Goal: Task Accomplishment & Management: Manage account settings

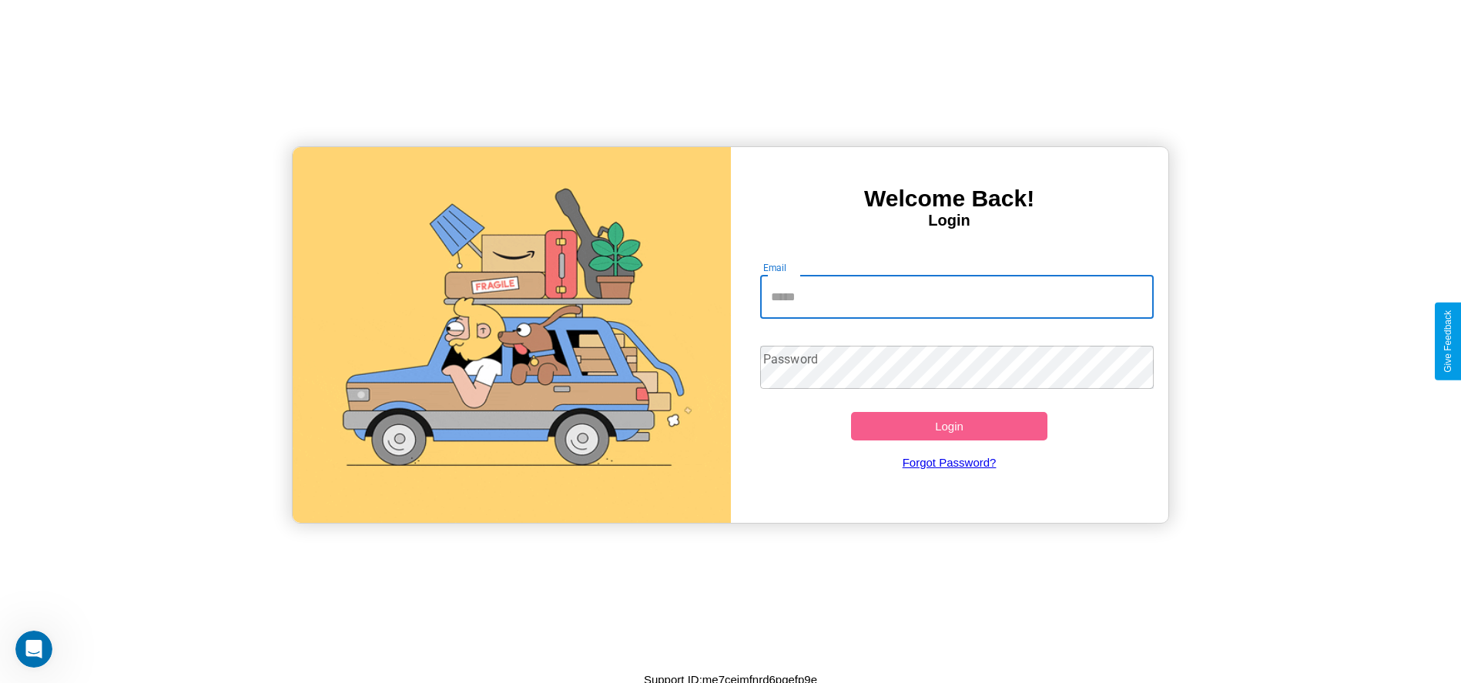
click at [957, 297] on input "Email" at bounding box center [957, 297] width 394 height 43
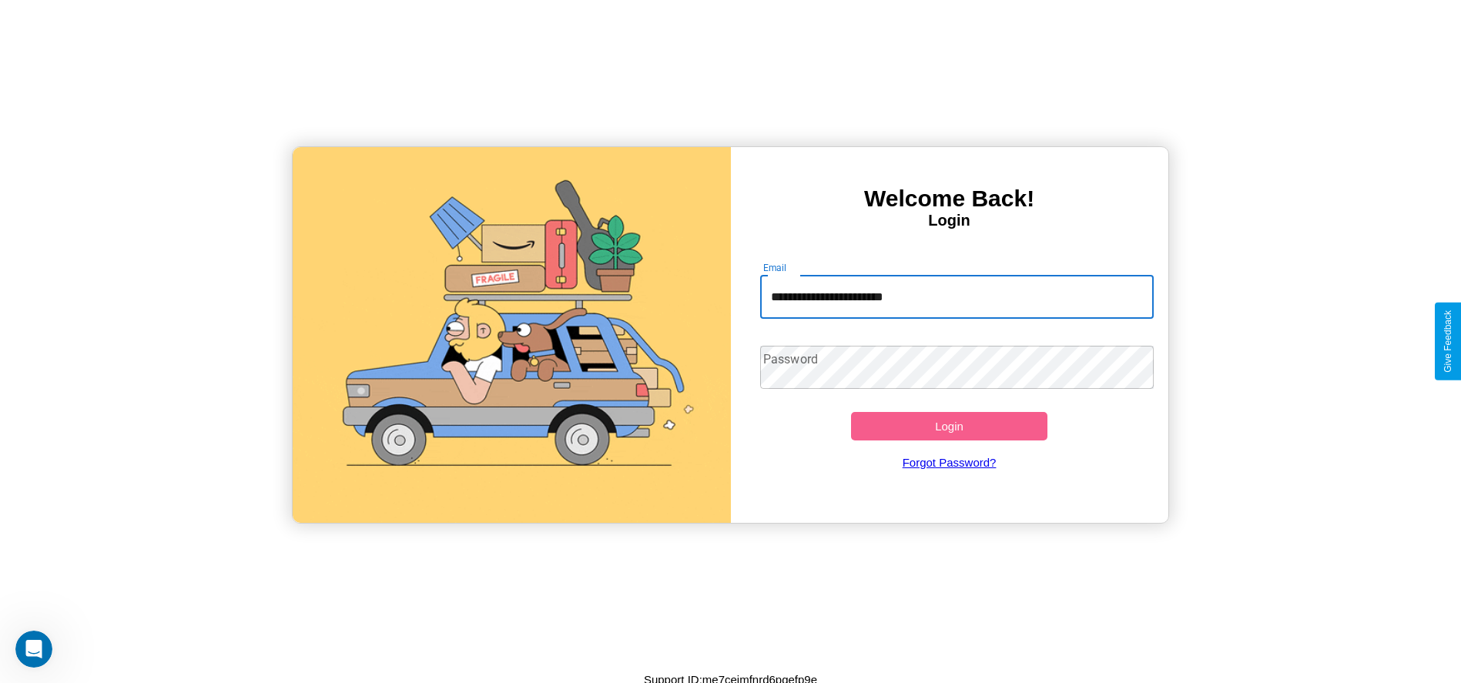
type input "**********"
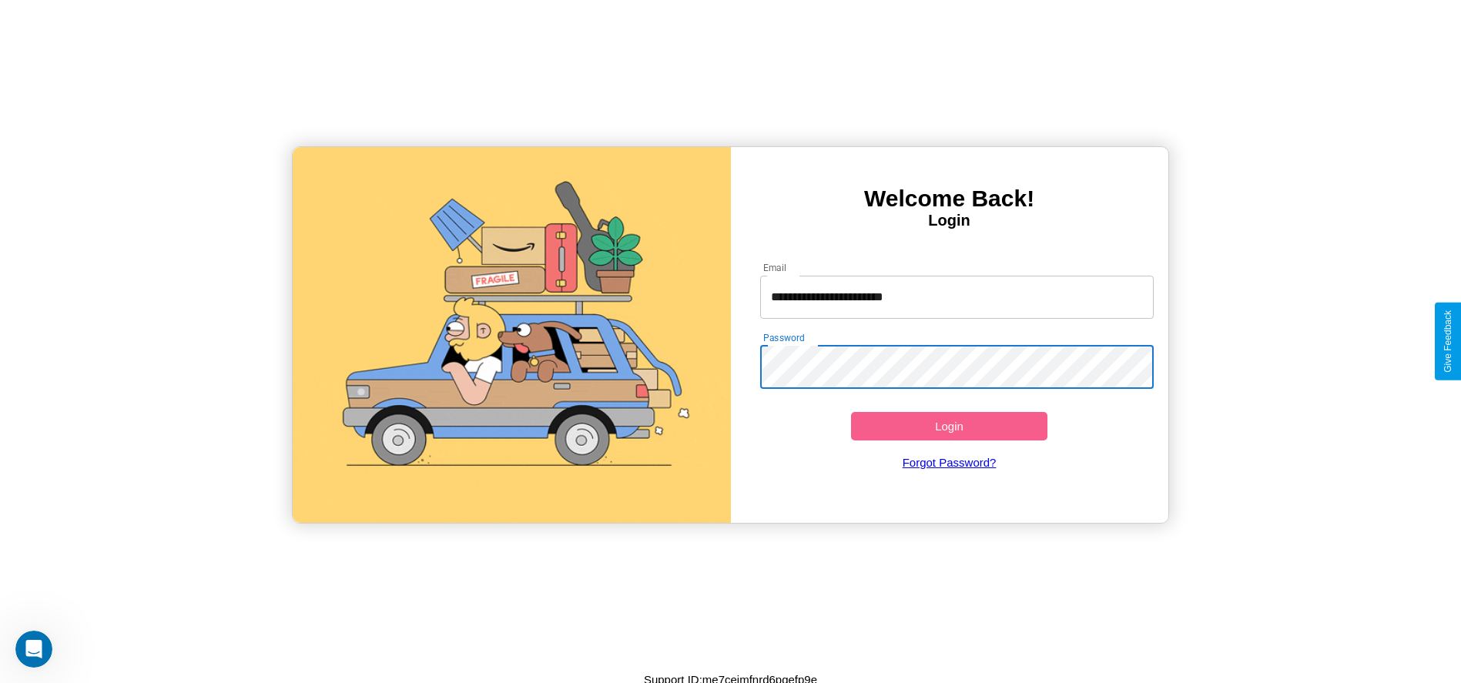
click at [949, 426] on button "Login" at bounding box center [949, 426] width 197 height 29
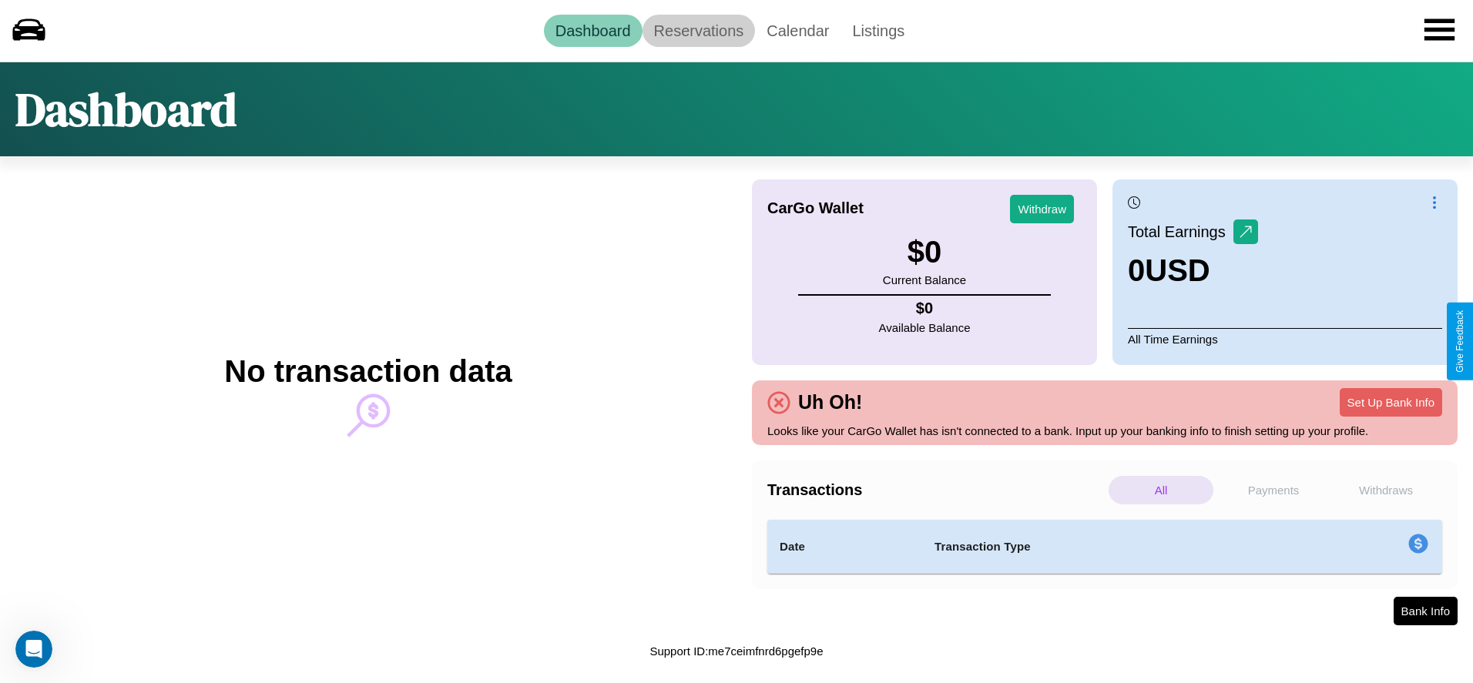
click at [698, 30] on link "Reservations" at bounding box center [698, 31] width 113 height 32
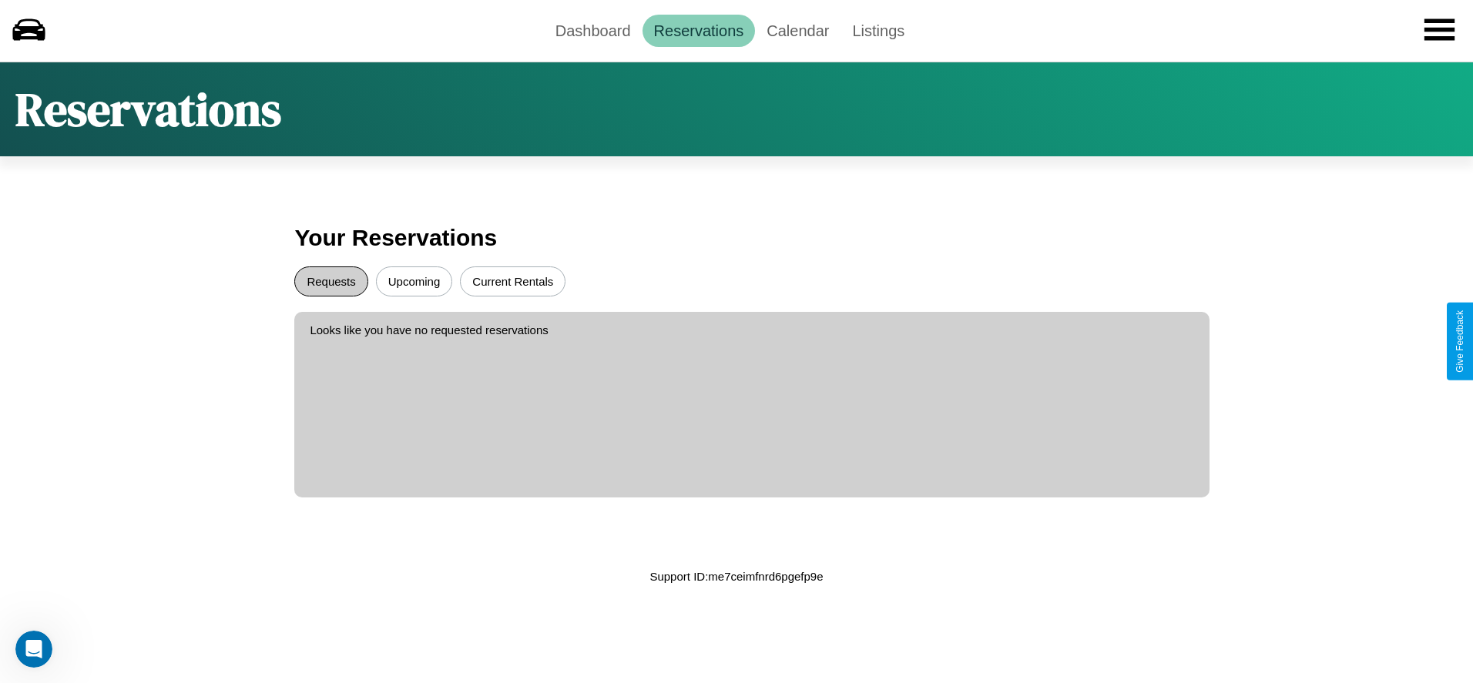
click at [331, 281] on button "Requests" at bounding box center [330, 282] width 73 height 30
click at [512, 281] on button "Current Rentals" at bounding box center [513, 282] width 106 height 30
